Goal: Task Accomplishment & Management: Use online tool/utility

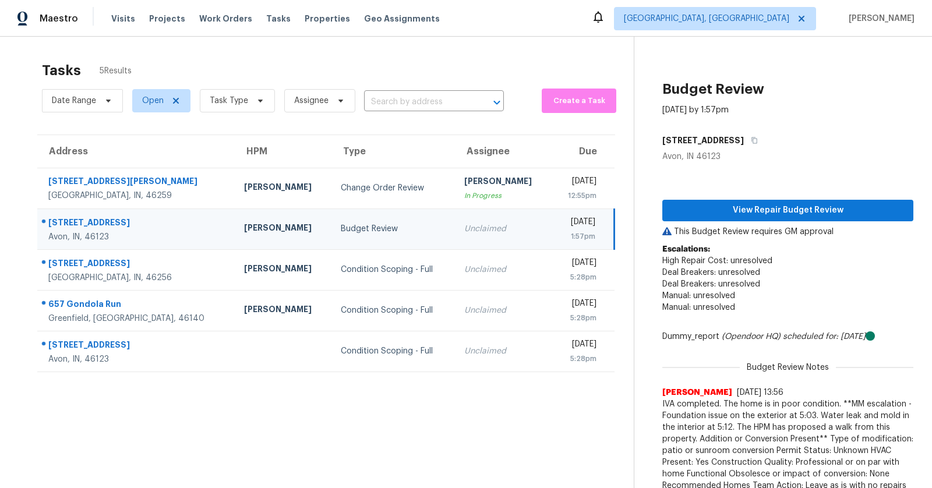
scroll to position [36, 0]
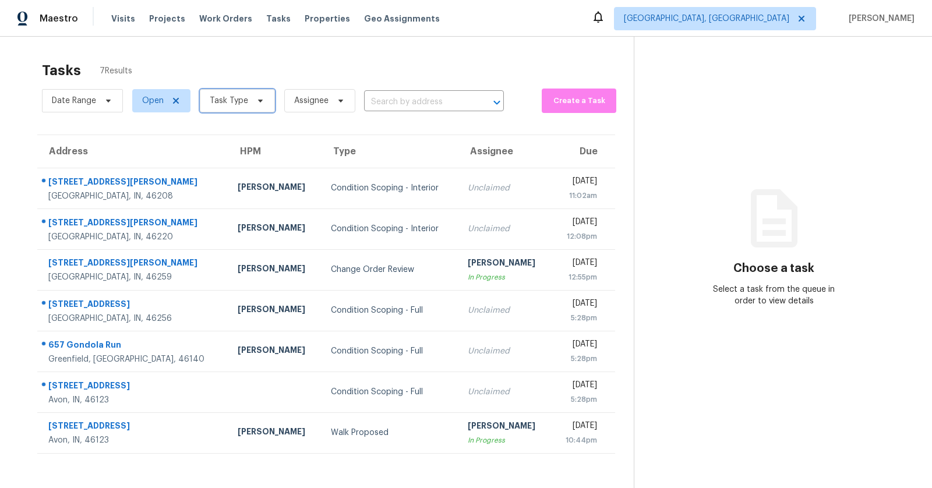
click at [266, 103] on span "Task Type" at bounding box center [237, 100] width 75 height 23
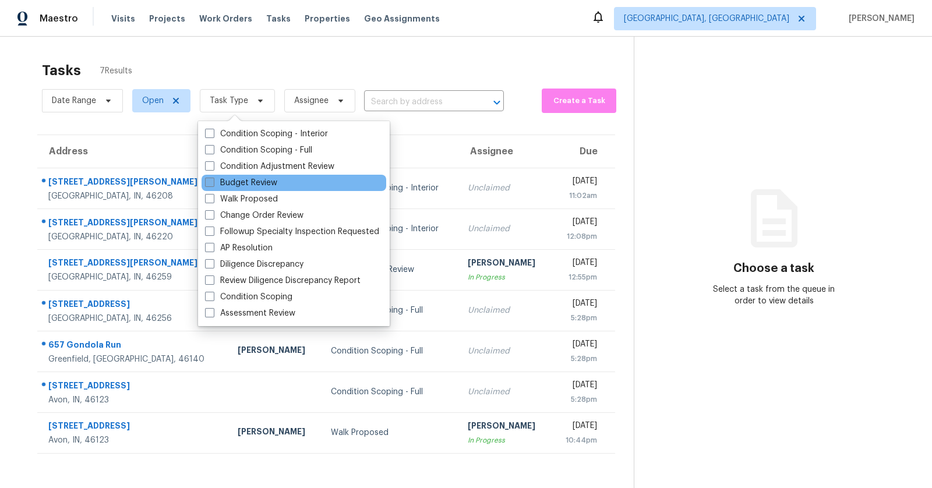
click at [246, 184] on label "Budget Review" at bounding box center [241, 183] width 72 height 12
click at [213, 184] on input "Budget Review" at bounding box center [209, 181] width 8 height 8
checkbox input "true"
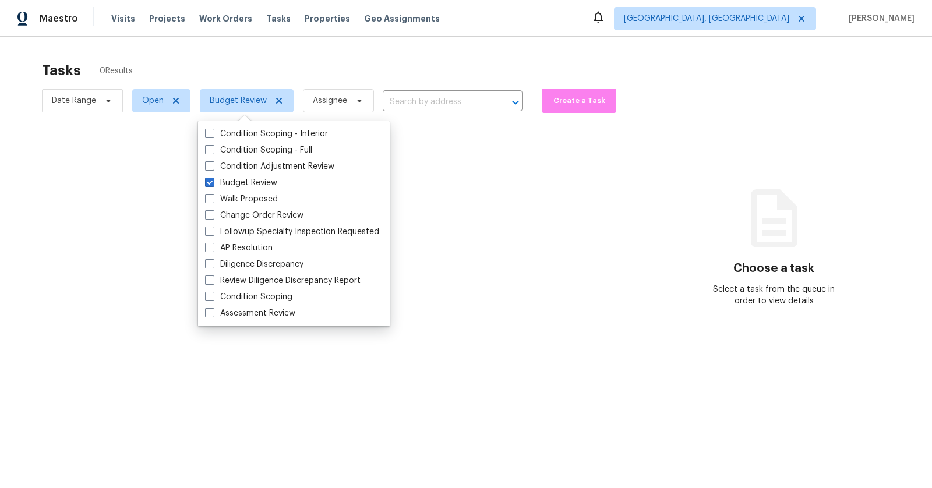
click at [182, 262] on section "Tasks 0 Results Date Range Open Budget Review Assignee ​ Create a Task No tasks…" at bounding box center [326, 290] width 615 height 470
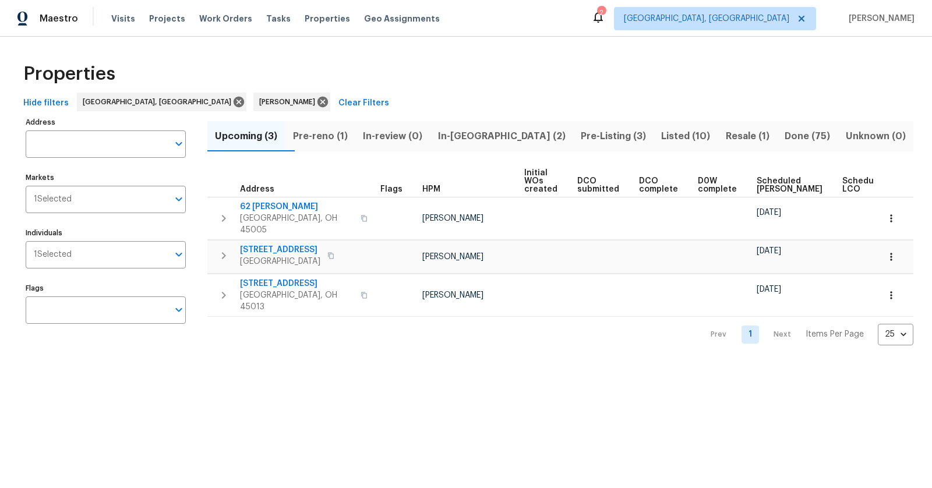
click at [580, 134] on span "Pre-Listing (3)" at bounding box center [613, 136] width 66 height 16
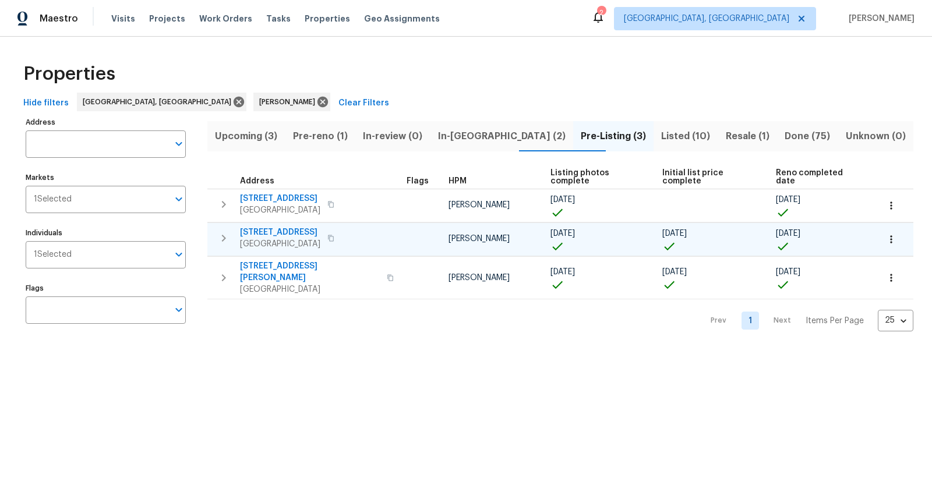
click at [283, 227] on span "5326 Elmwood Ln" at bounding box center [280, 233] width 80 height 12
click at [338, 230] on button "button" at bounding box center [331, 238] width 14 height 16
click at [232, 227] on button "button" at bounding box center [223, 238] width 23 height 23
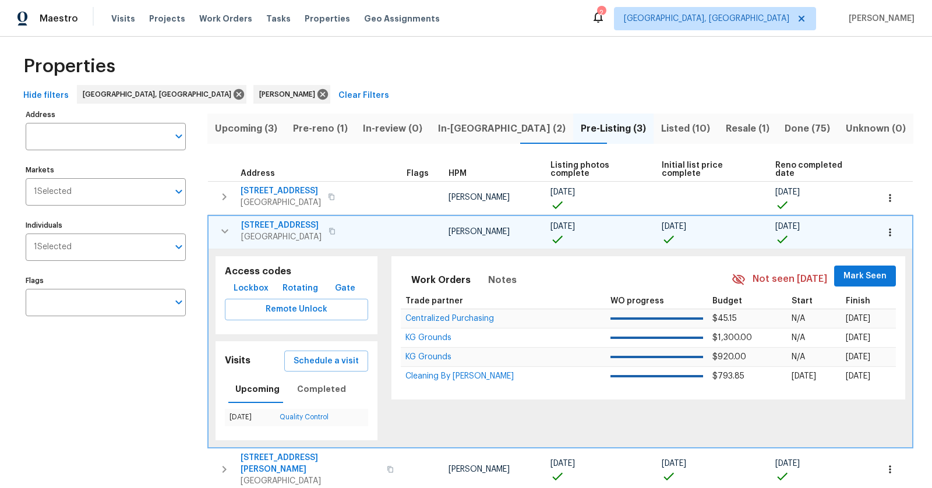
scroll to position [10, 0]
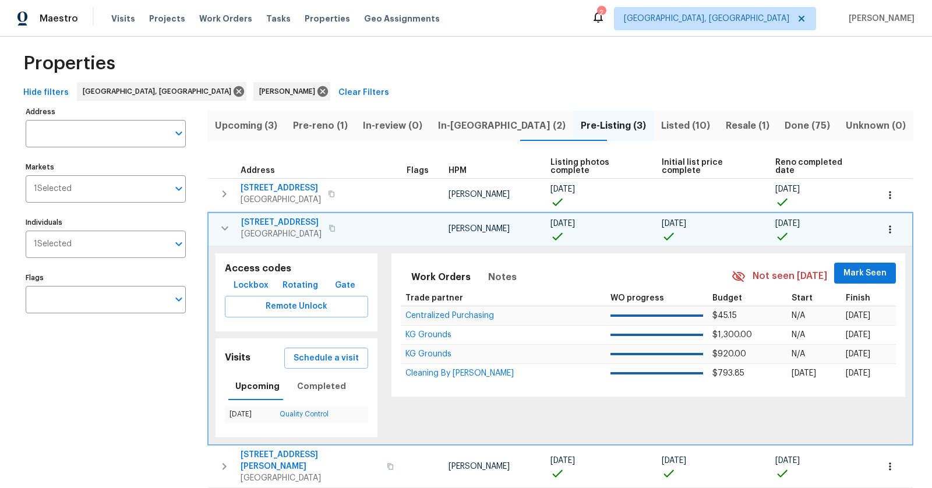
click at [247, 278] on span "Lockbox" at bounding box center [251, 285] width 35 height 15
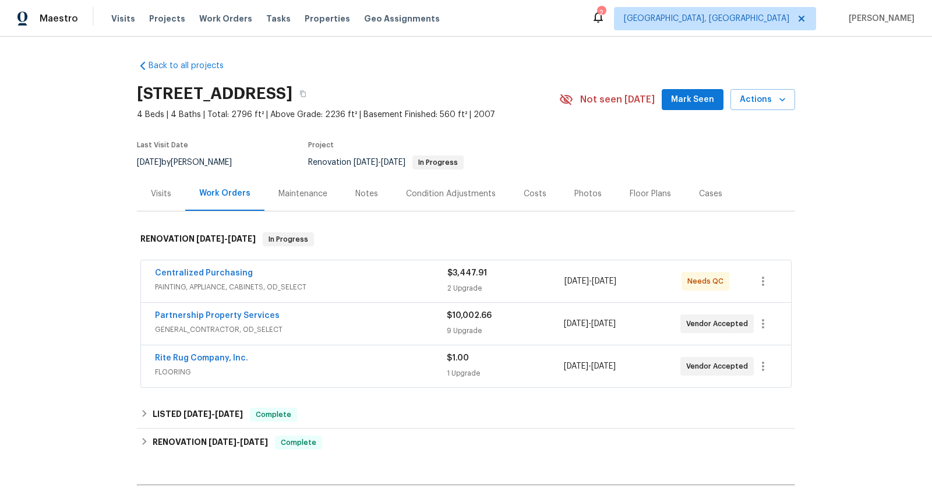
click at [275, 281] on span "PAINTING, APPLIANCE, CABINETS, OD_SELECT" at bounding box center [301, 287] width 292 height 12
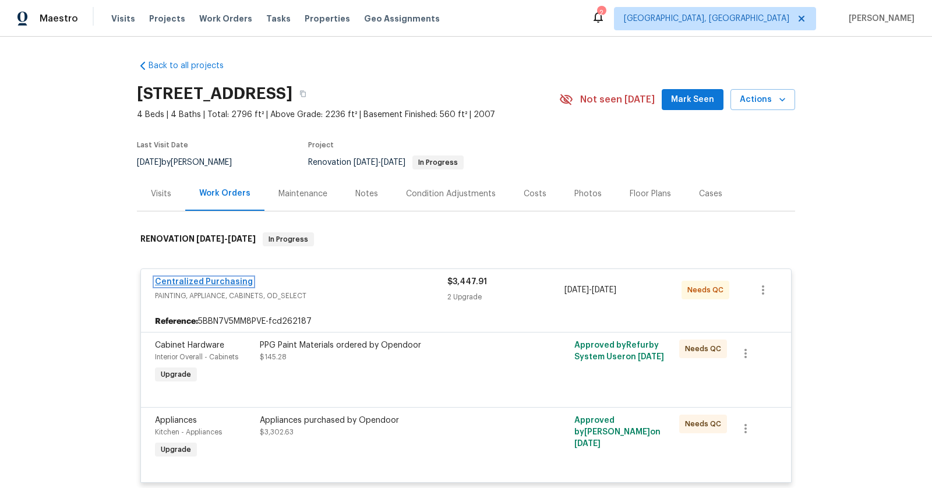
click at [244, 284] on link "Centralized Purchasing" at bounding box center [204, 282] width 98 height 8
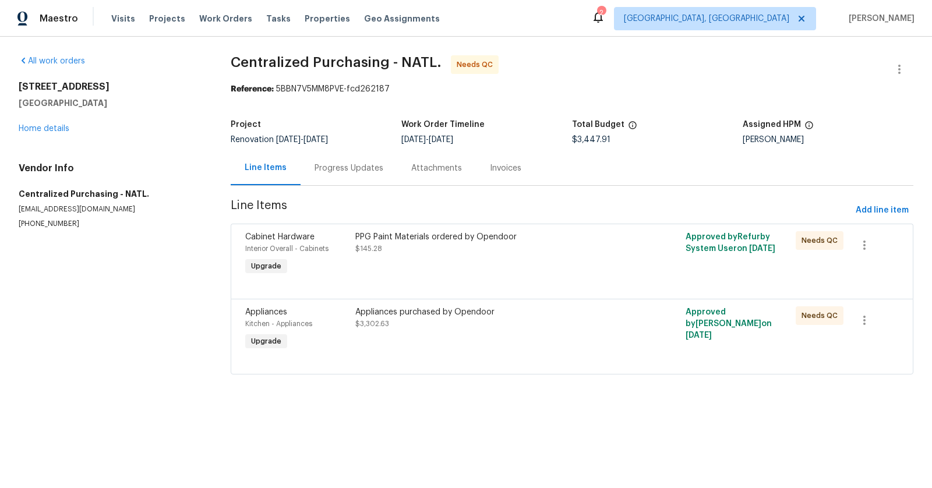
click at [523, 242] on div "PPG Paint Materials ordered by Opendoor $145.28" at bounding box center [489, 242] width 269 height 23
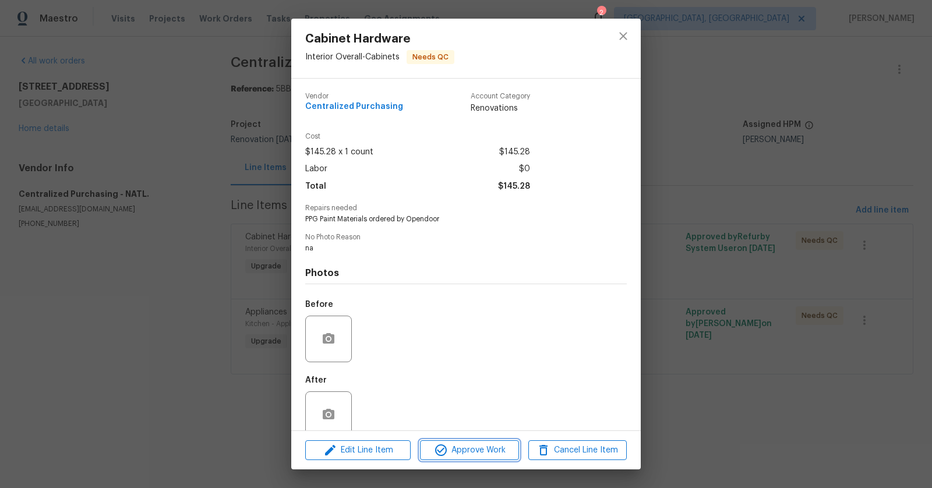
click at [491, 449] on span "Approve Work" at bounding box center [469, 450] width 91 height 15
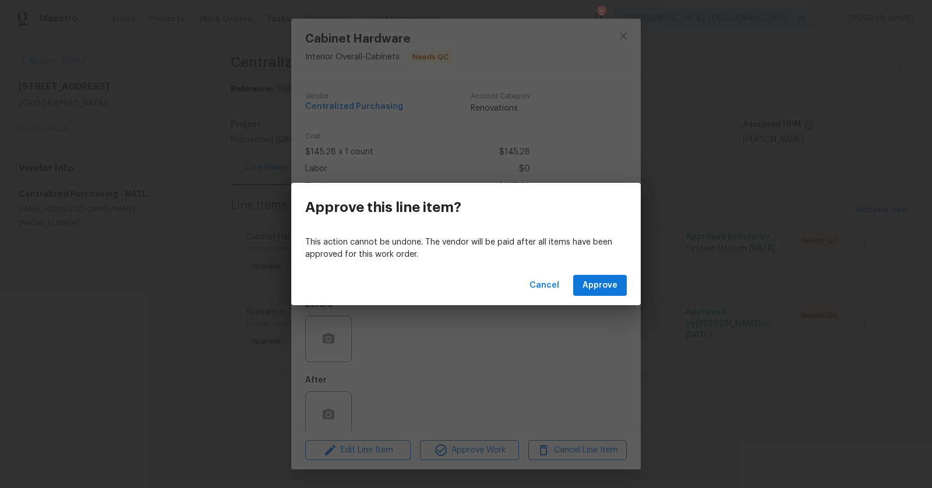
click at [611, 273] on div "Cancel Approve" at bounding box center [466, 286] width 350 height 40
click at [606, 281] on span "Approve" at bounding box center [600, 285] width 35 height 15
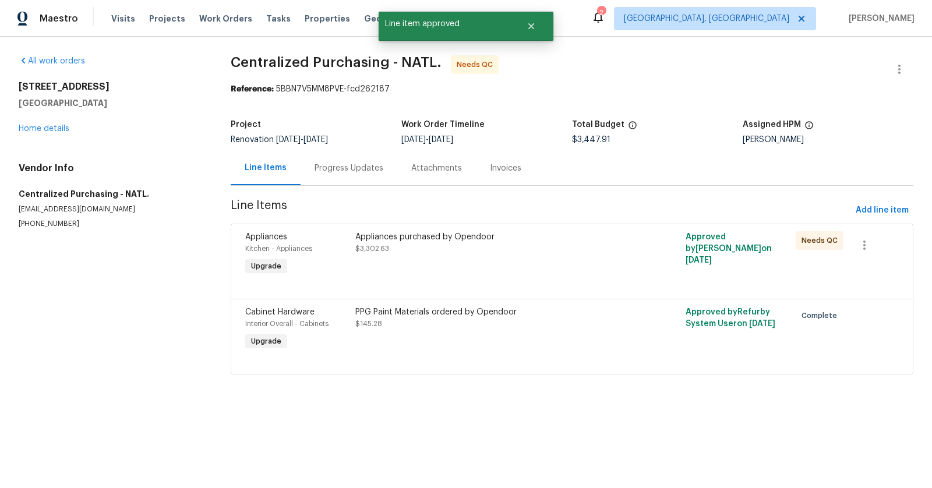
click at [481, 242] on div "Appliances purchased by Opendoor" at bounding box center [489, 237] width 269 height 12
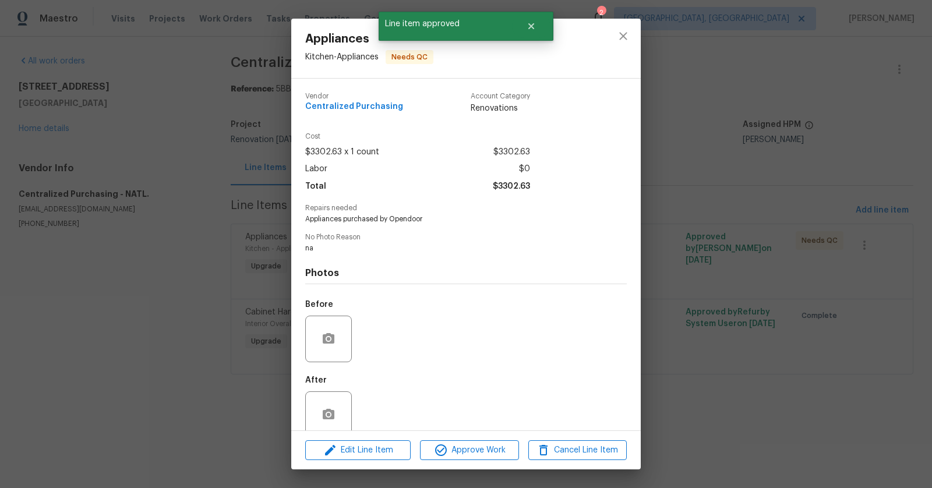
click at [481, 242] on div "No Photo Reason na" at bounding box center [466, 244] width 322 height 20
click at [457, 452] on span "Approve Work" at bounding box center [469, 450] width 91 height 15
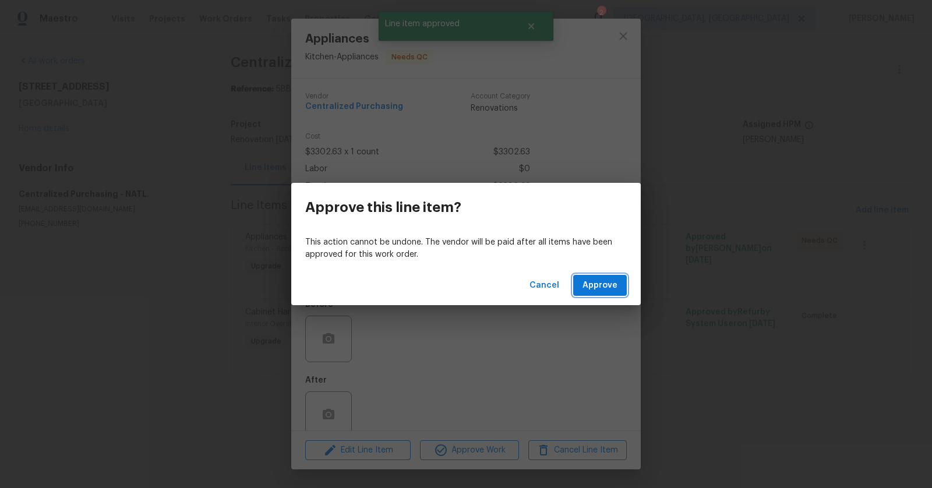
click at [604, 286] on span "Approve" at bounding box center [600, 285] width 35 height 15
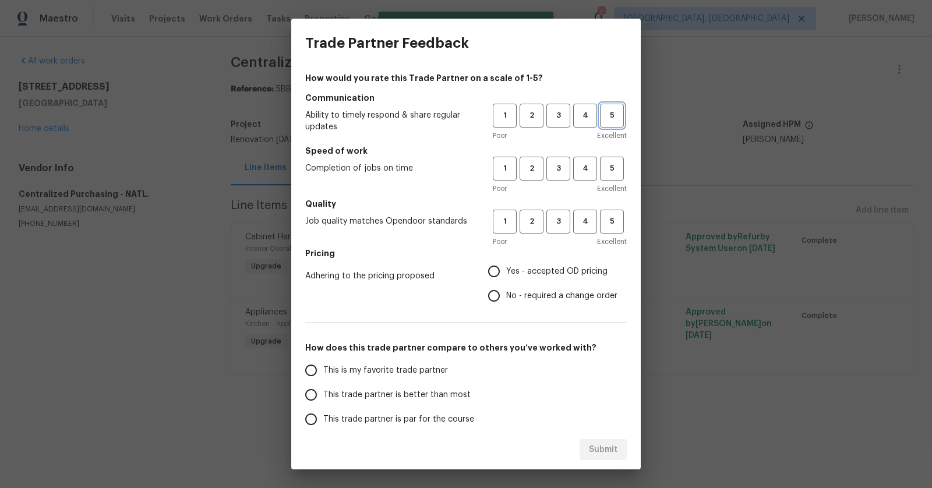
click at [608, 117] on span "5" at bounding box center [612, 115] width 22 height 13
click at [606, 171] on span "5" at bounding box center [612, 168] width 22 height 13
click at [615, 221] on span "5" at bounding box center [612, 221] width 22 height 13
click at [493, 276] on input "Yes - accepted OD pricing" at bounding box center [494, 271] width 24 height 24
radio input "true"
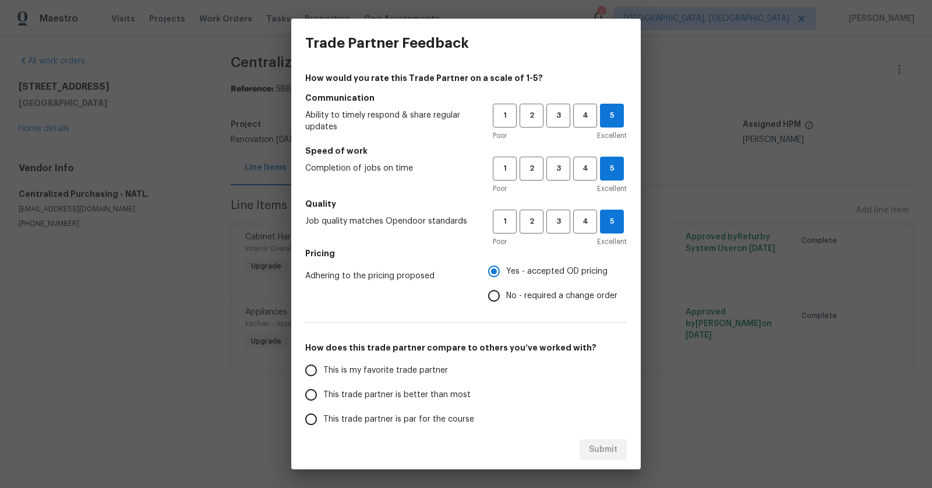
click at [340, 375] on span "This is my favorite trade partner" at bounding box center [385, 371] width 125 height 12
click at [323, 375] on input "This is my favorite trade partner" at bounding box center [311, 370] width 24 height 24
click at [617, 450] on span "Submit" at bounding box center [603, 450] width 29 height 15
radio input "true"
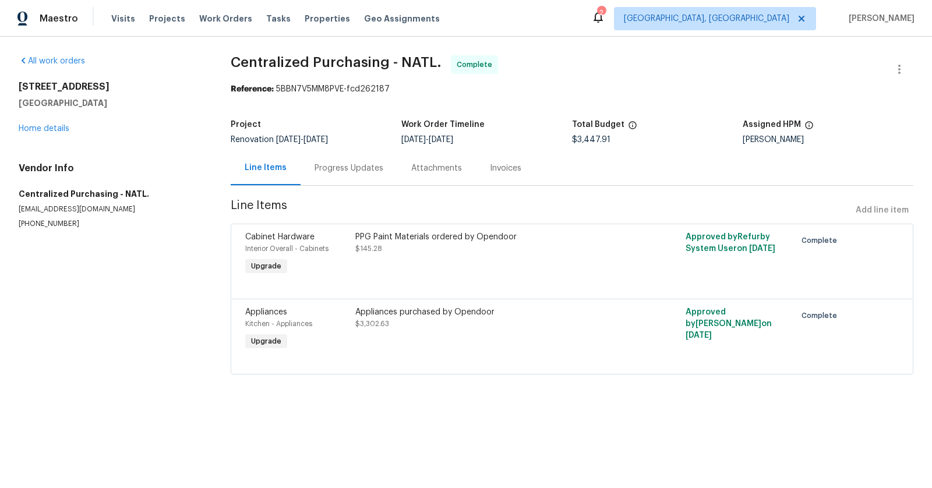
radio input "false"
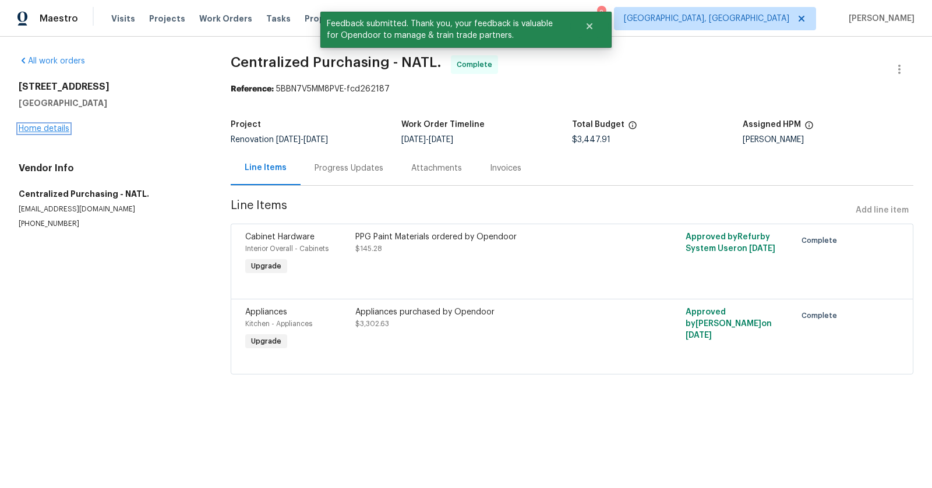
click at [55, 128] on link "Home details" at bounding box center [44, 129] width 51 height 8
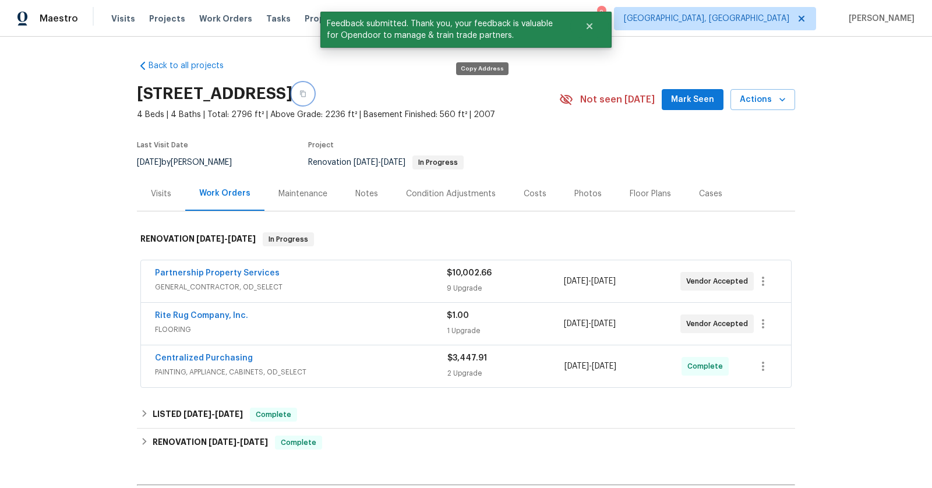
click at [313, 93] on button "button" at bounding box center [302, 93] width 21 height 21
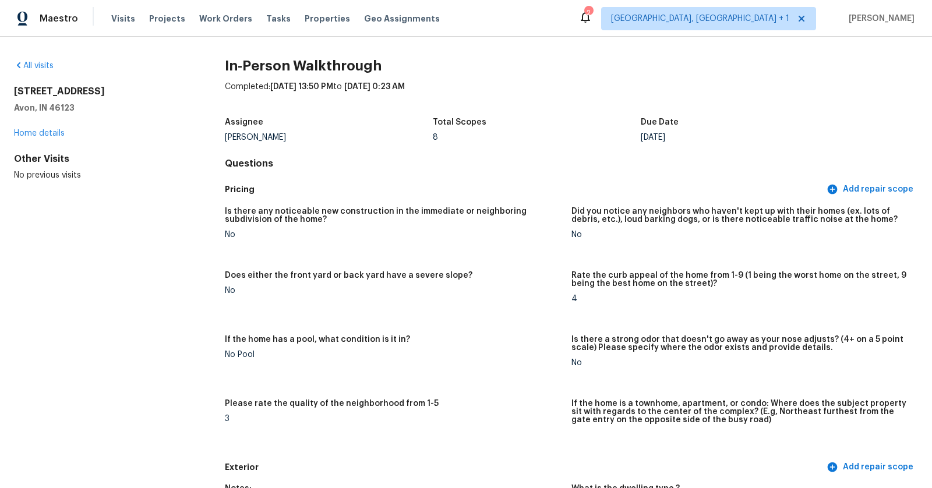
scroll to position [2736, 0]
